Goal: Information Seeking & Learning: Find specific fact

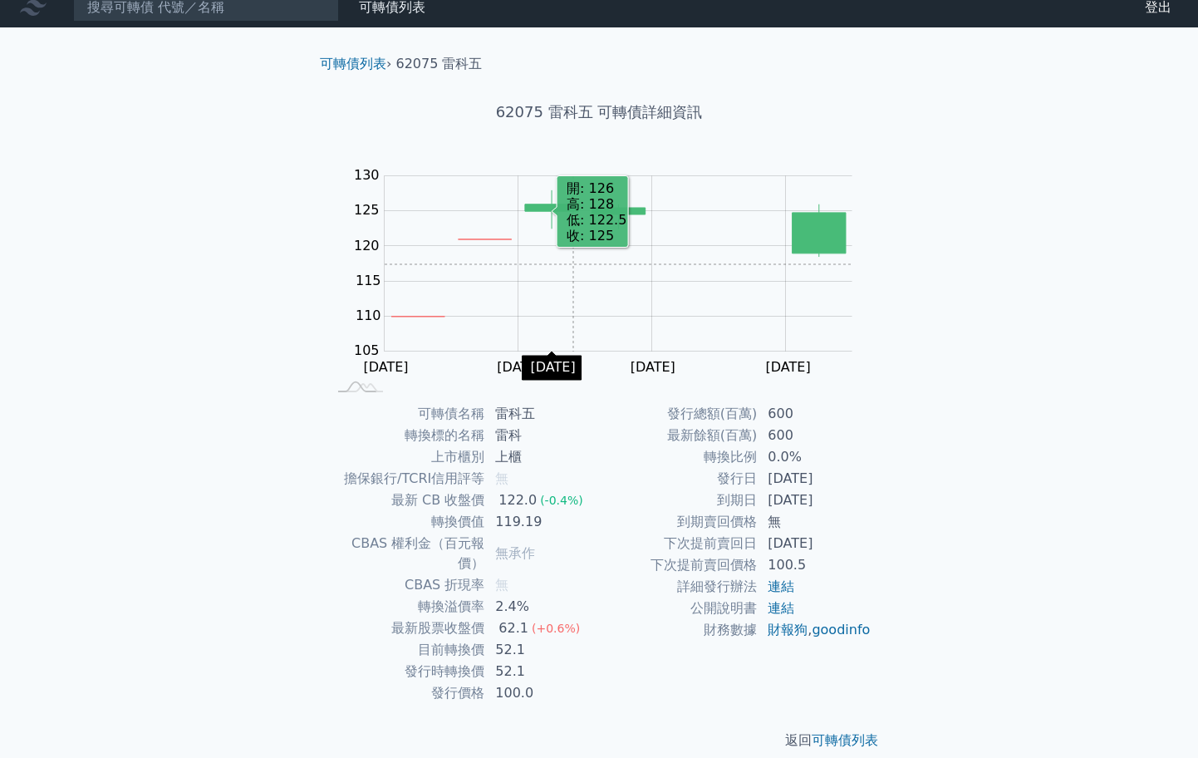
scroll to position [12, 0]
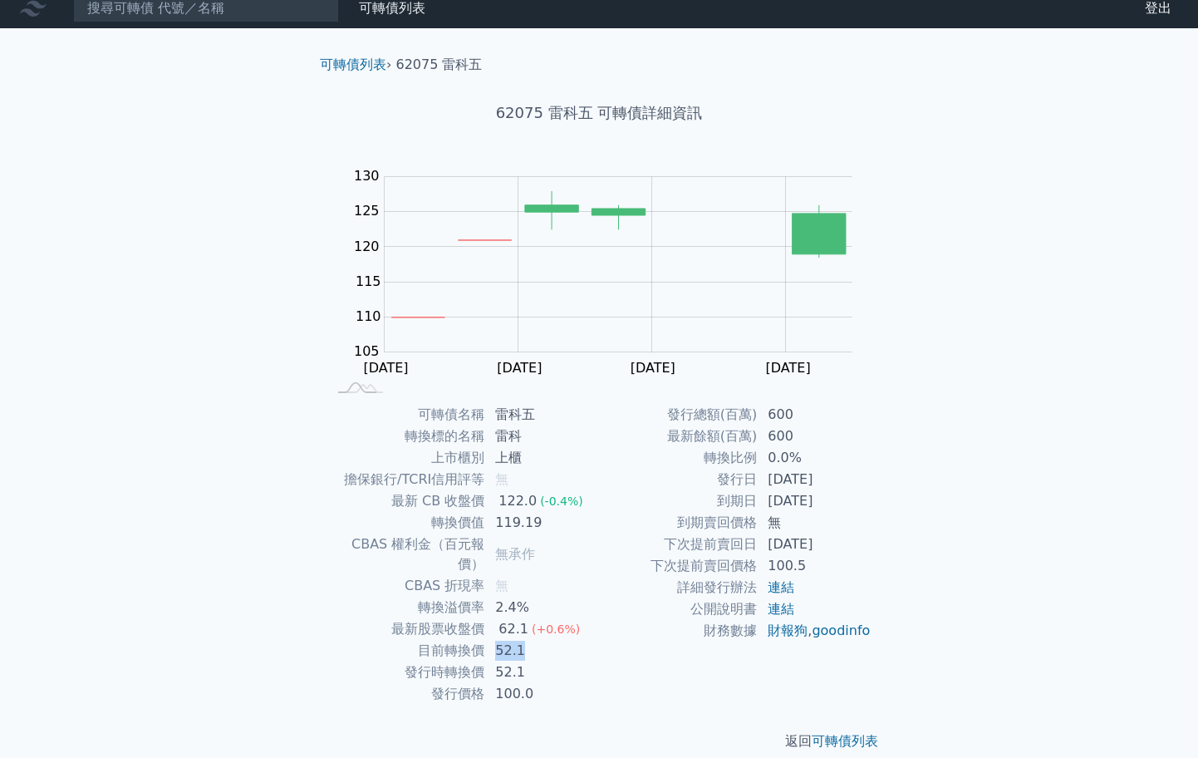
drag, startPoint x: 499, startPoint y: 634, endPoint x: 521, endPoint y: 633, distance: 22.4
click at [521, 640] on td "52.1" at bounding box center [542, 651] width 114 height 22
click at [248, 12] on input at bounding box center [206, 8] width 266 height 28
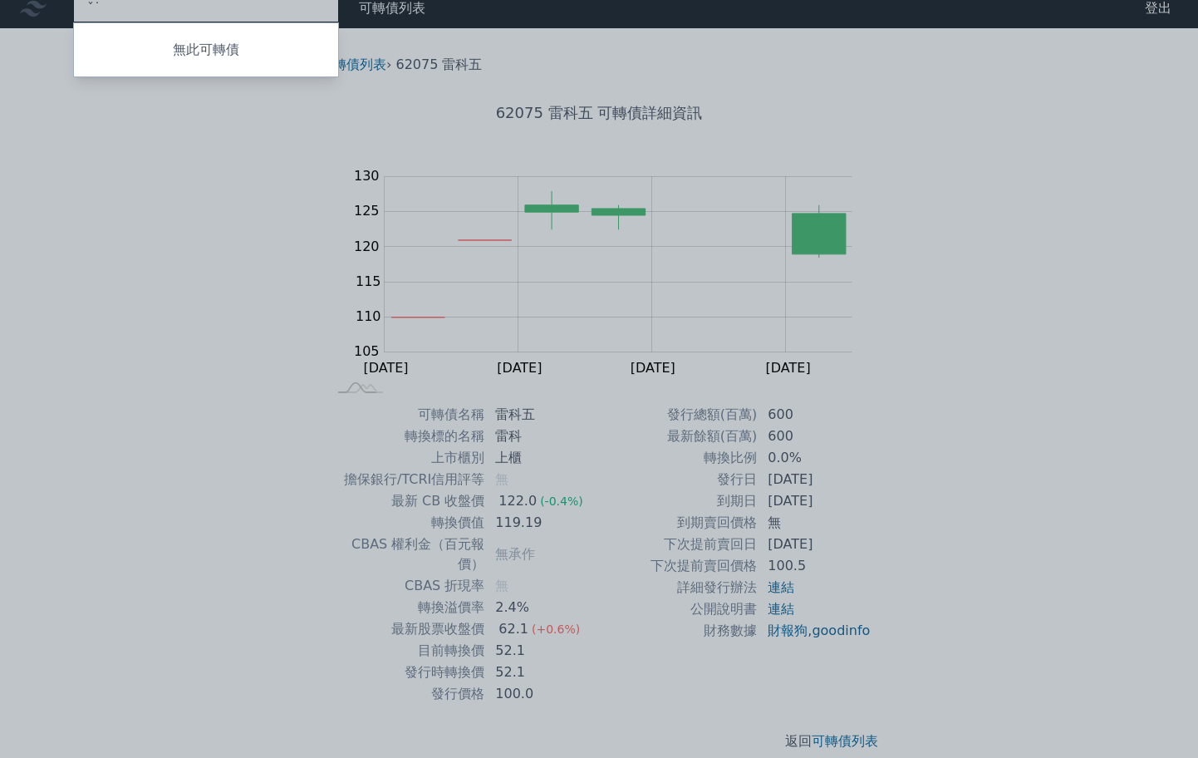
type input "ˇ"
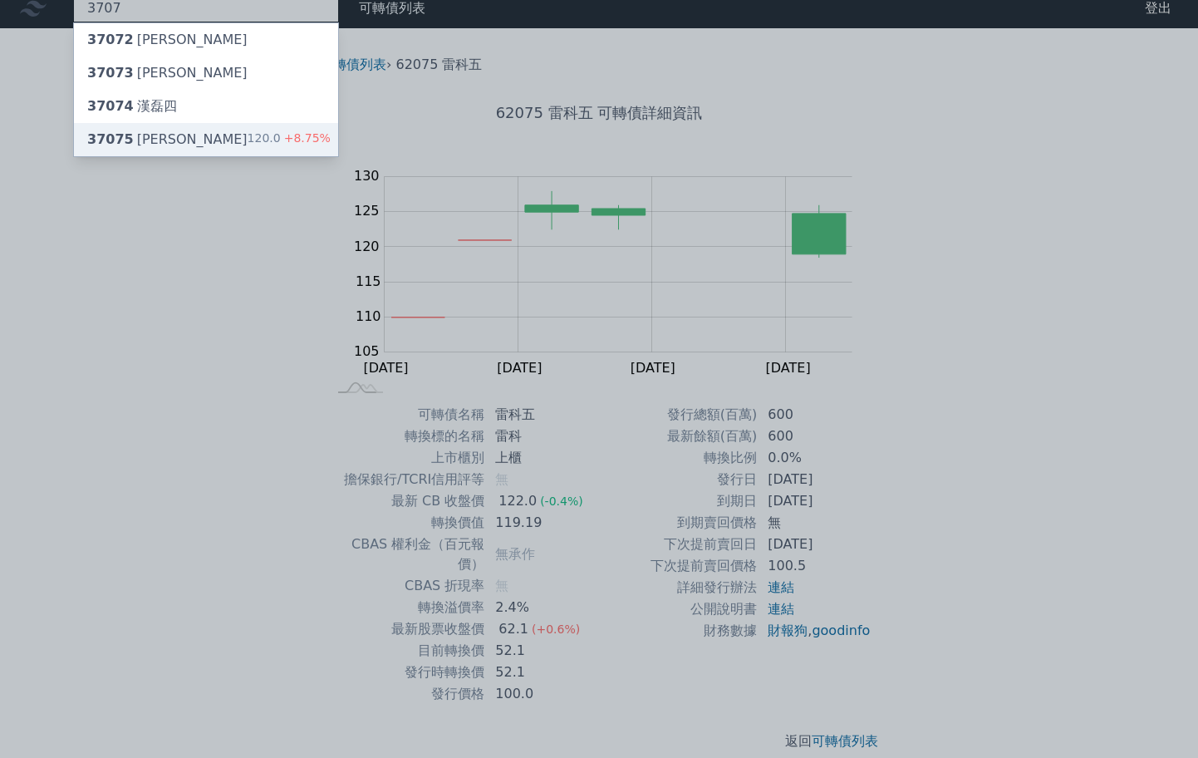
type input "3707"
click at [179, 142] on div "37075 漢磊五 120.0 +8.75%" at bounding box center [206, 139] width 264 height 33
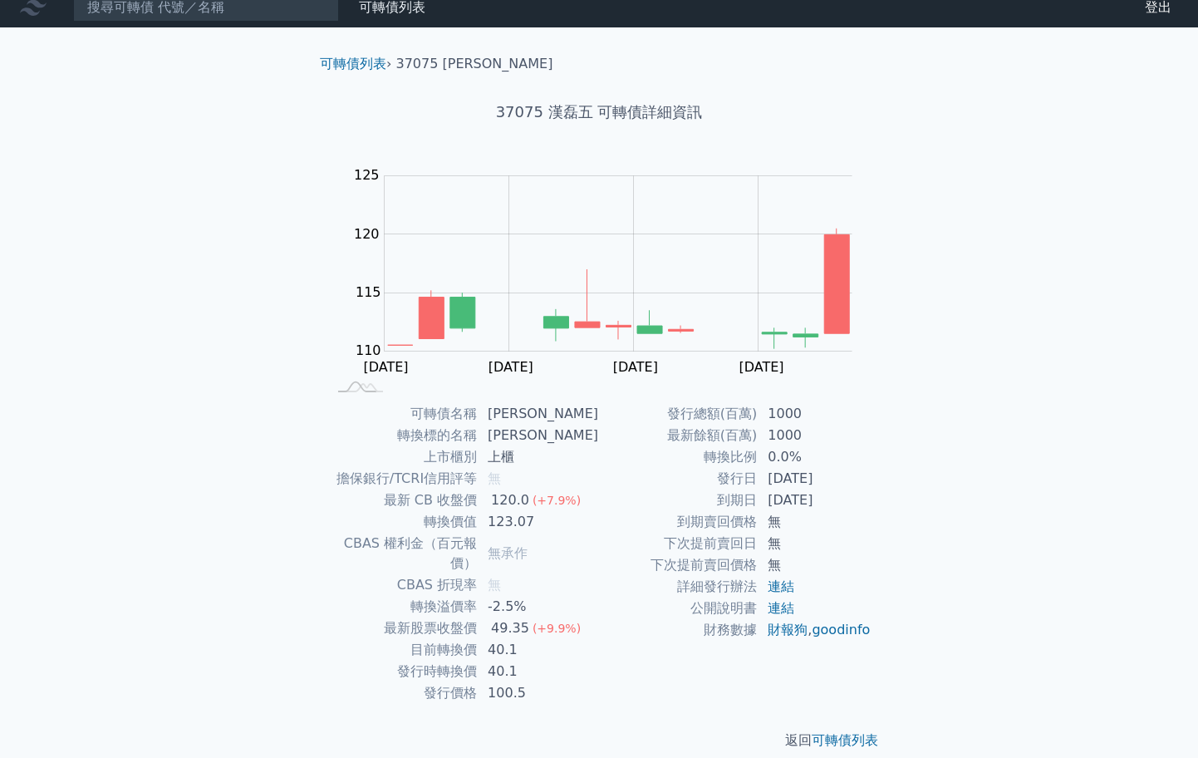
scroll to position [12, 0]
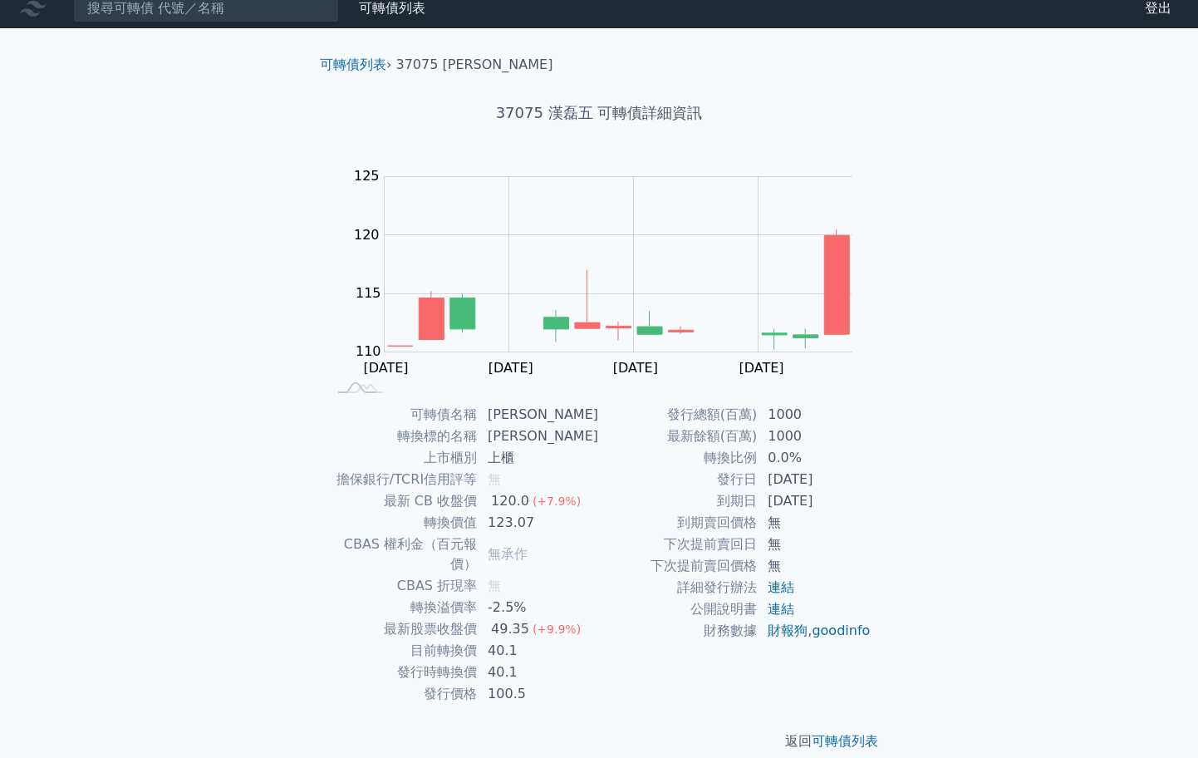
click at [636, 590] on td "詳細發行辦法" at bounding box center [678, 588] width 159 height 22
